Goal: Task Accomplishment & Management: Complete application form

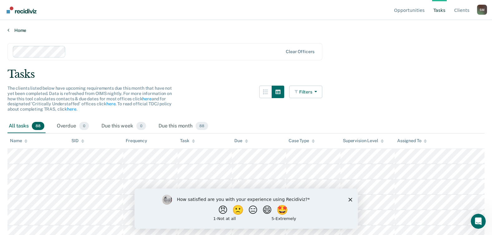
click at [25, 33] on link "Home" at bounding box center [246, 30] width 478 height 6
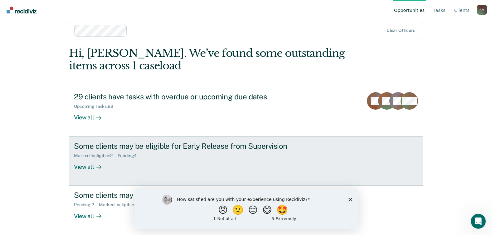
scroll to position [65, 0]
click at [87, 158] on div "View all" at bounding box center [91, 164] width 35 height 12
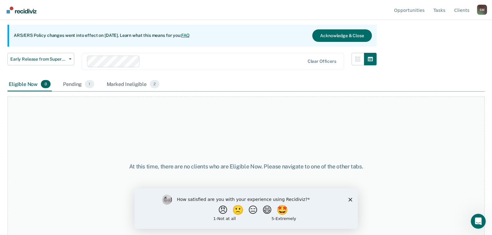
scroll to position [61, 0]
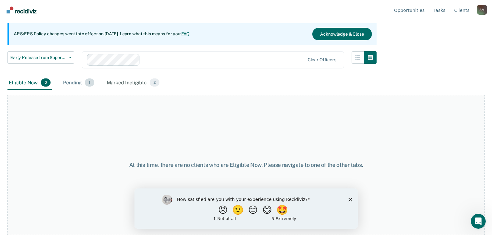
click at [89, 90] on div "Pending 1" at bounding box center [78, 83] width 33 height 14
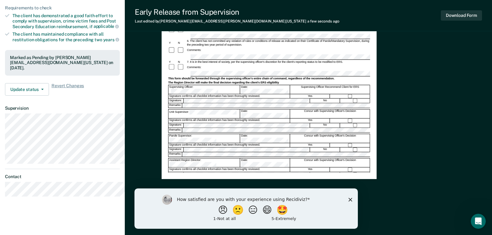
scroll to position [156, 0]
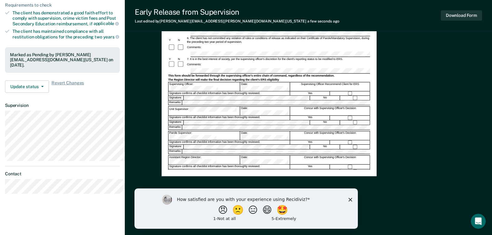
click at [352, 199] on div "How satisfied are you with your experience using Recidiviz? 😠 🙁 😑 😄 🤩 1 - Not a…" at bounding box center [246, 208] width 224 height 40
click at [350, 199] on polygon "Close survey" at bounding box center [351, 199] width 4 height 4
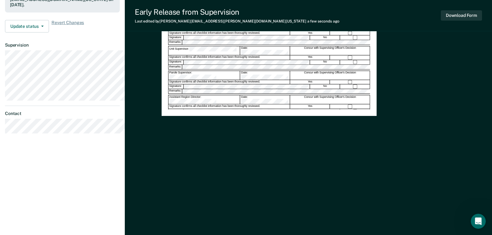
scroll to position [250, 0]
click at [44, 27] on span "button" at bounding box center [41, 26] width 5 height 1
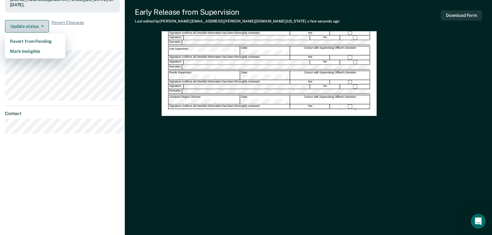
click at [44, 27] on span "button" at bounding box center [41, 26] width 5 height 1
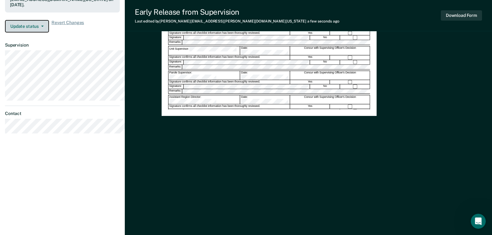
scroll to position [235, 0]
click at [49, 32] on button "Update status" at bounding box center [27, 26] width 44 height 12
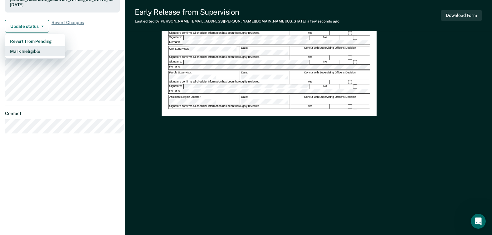
click at [41, 56] on button "Mark Ineligible" at bounding box center [35, 51] width 60 height 10
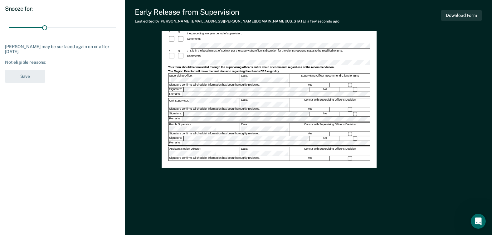
scroll to position [0, 0]
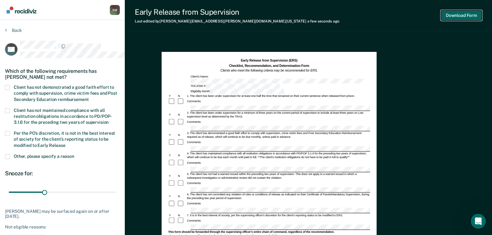
click at [454, 17] on button "Download Form" at bounding box center [461, 15] width 41 height 10
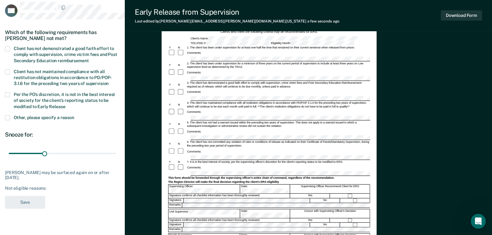
scroll to position [62, 0]
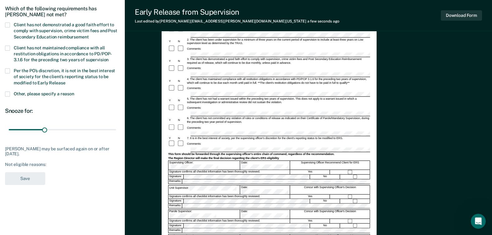
click at [8, 97] on span at bounding box center [7, 94] width 5 height 5
click at [74, 92] on input "Other, please specify a reason" at bounding box center [74, 92] width 0 height 0
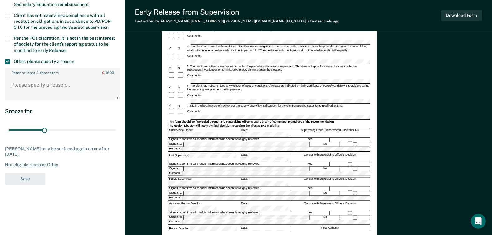
scroll to position [94, 0]
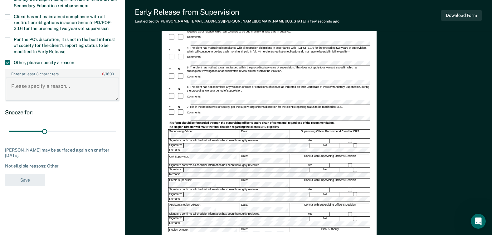
click at [79, 101] on textarea "Enter at least 3 characters 0 / 1600" at bounding box center [63, 88] width 114 height 23
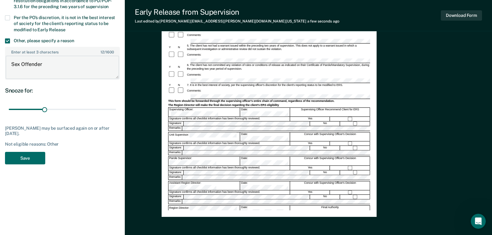
scroll to position [156, 0]
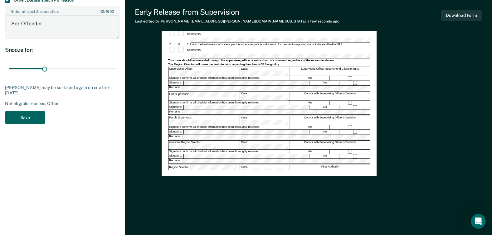
type textarea "Sex Offender"
click at [30, 124] on button "Save" at bounding box center [25, 117] width 40 height 13
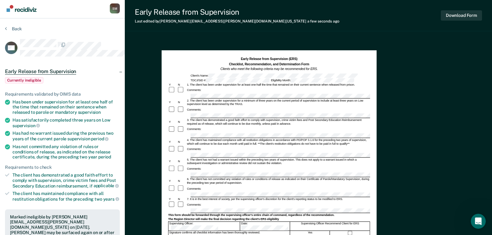
scroll to position [0, 0]
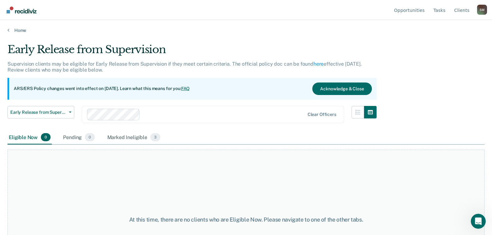
scroll to position [65, 0]
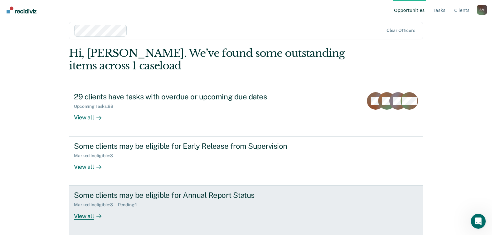
click at [142, 202] on div "Pending : 1" at bounding box center [130, 204] width 24 height 5
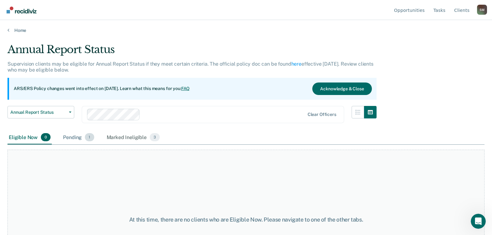
click at [91, 144] on div "Pending 1" at bounding box center [78, 138] width 33 height 14
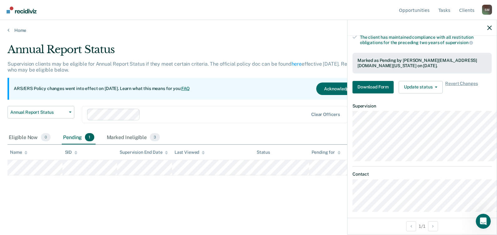
scroll to position [125, 0]
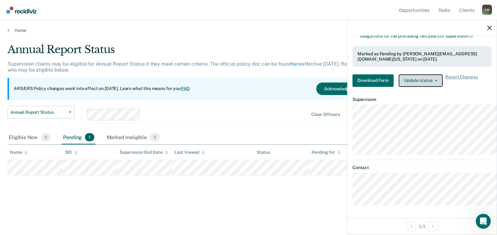
click at [423, 87] on button "Update status" at bounding box center [421, 80] width 44 height 12
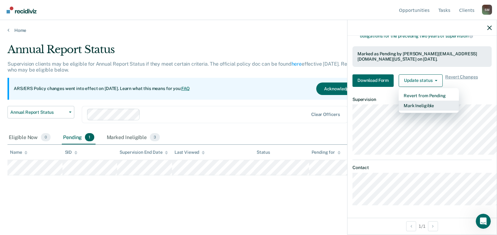
click at [400, 111] on button "Mark Ineligible" at bounding box center [429, 106] width 60 height 10
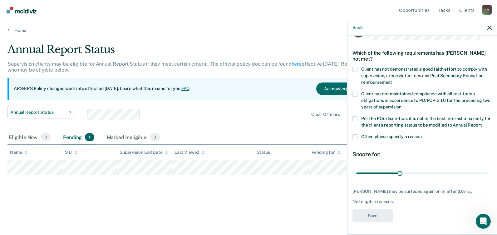
click at [357, 199] on div "Not eligible reasons:" at bounding box center [422, 201] width 139 height 5
click at [353, 92] on span at bounding box center [355, 94] width 5 height 5
click at [402, 105] on input "Client has not maintained compliance with all restitution obligations in accord…" at bounding box center [402, 105] width 0 height 0
click at [353, 116] on label "Per the PO’s discretion, it is not in the best interest of society for the clie…" at bounding box center [422, 122] width 139 height 13
click at [482, 123] on input "Per the PO’s discretion, it is not in the best interest of society for the clie…" at bounding box center [482, 123] width 0 height 0
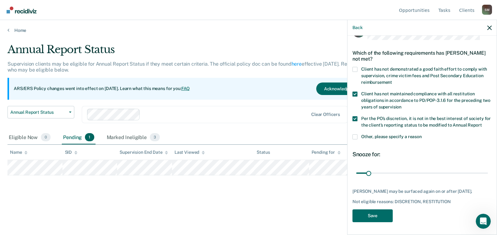
click at [353, 116] on div "Per the PO’s discretion, it is not in the best interest of society for the clie…" at bounding box center [422, 125] width 139 height 18
click at [353, 134] on span at bounding box center [355, 136] width 5 height 5
click at [422, 134] on input "Other, please specify a reason" at bounding box center [422, 134] width 0 height 0
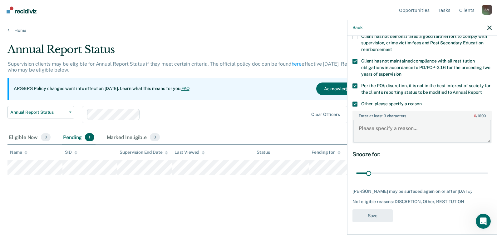
click at [379, 143] on textarea "Enter at least 3 characters 0 / 1600" at bounding box center [422, 131] width 138 height 23
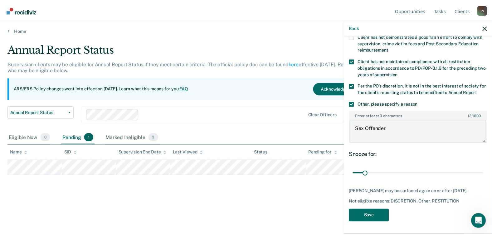
scroll to position [106, 0]
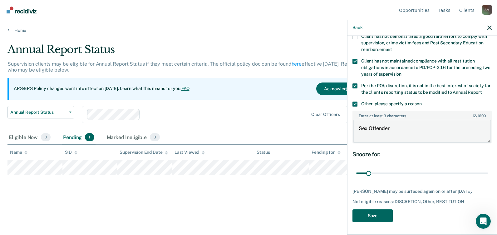
type textarea "Sex Offender"
click at [353, 215] on button "Save" at bounding box center [373, 215] width 40 height 13
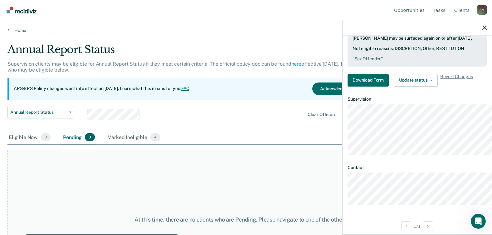
scroll to position [61, 0]
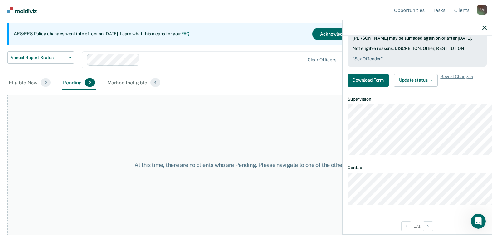
scroll to position [65, 0]
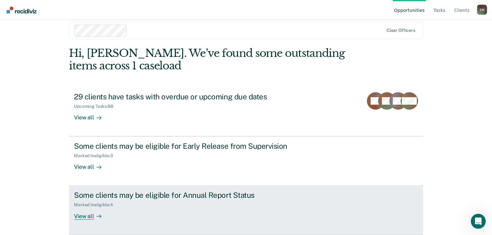
click at [93, 216] on link "Some clients may be eligible for Annual Report Status Marked Ineligible : 4 Vie…" at bounding box center [246, 210] width 354 height 49
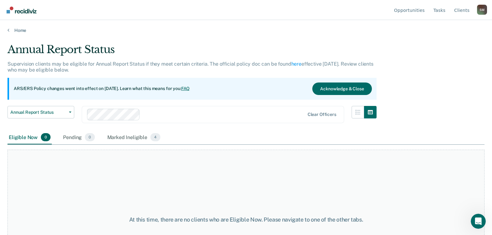
scroll to position [65, 0]
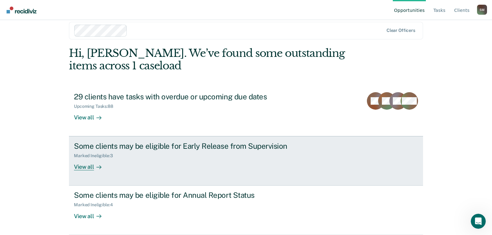
click at [94, 158] on div "View all" at bounding box center [91, 164] width 35 height 12
